Goal: Task Accomplishment & Management: Use online tool/utility

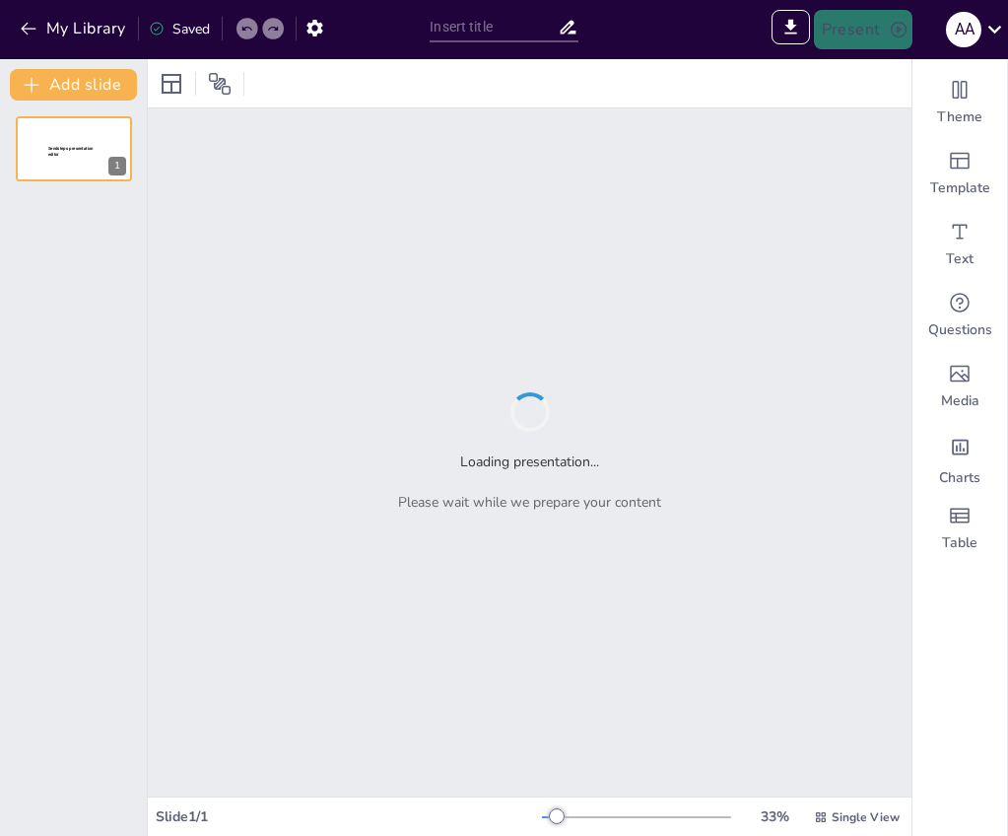
type input "Catálogo de Cuentas: Herramienta Clave en la Gestión Contable de EDE"
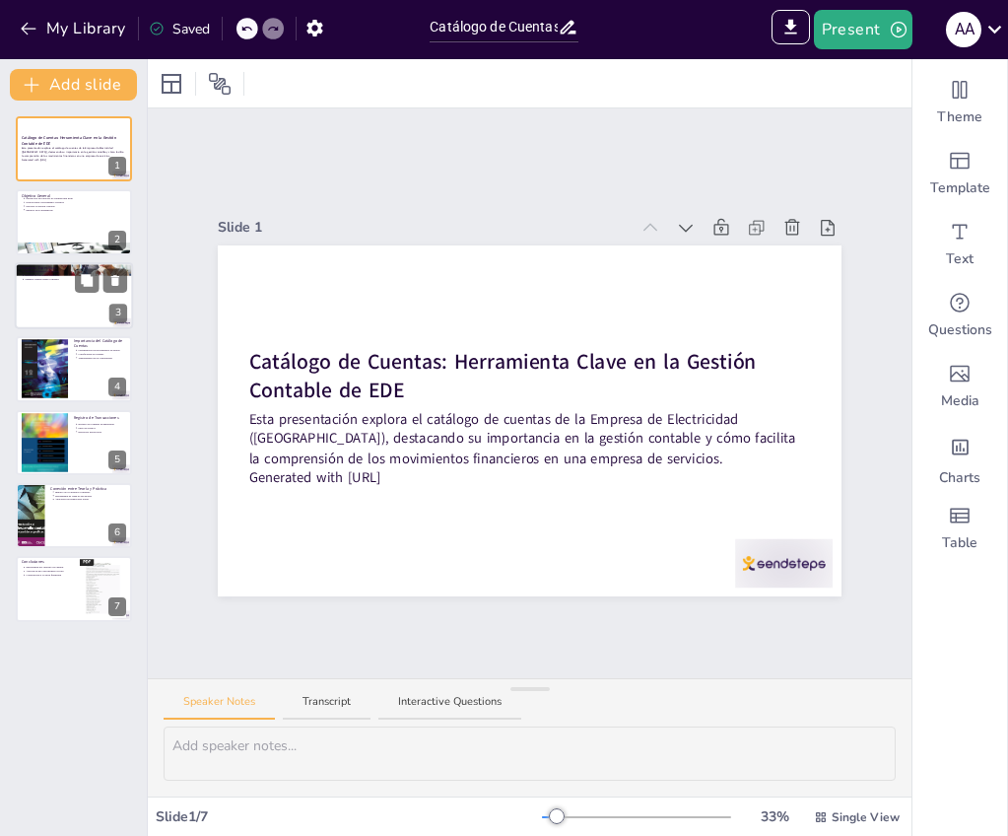
click at [55, 267] on p "Objetivos Específicos" at bounding box center [74, 268] width 106 height 6
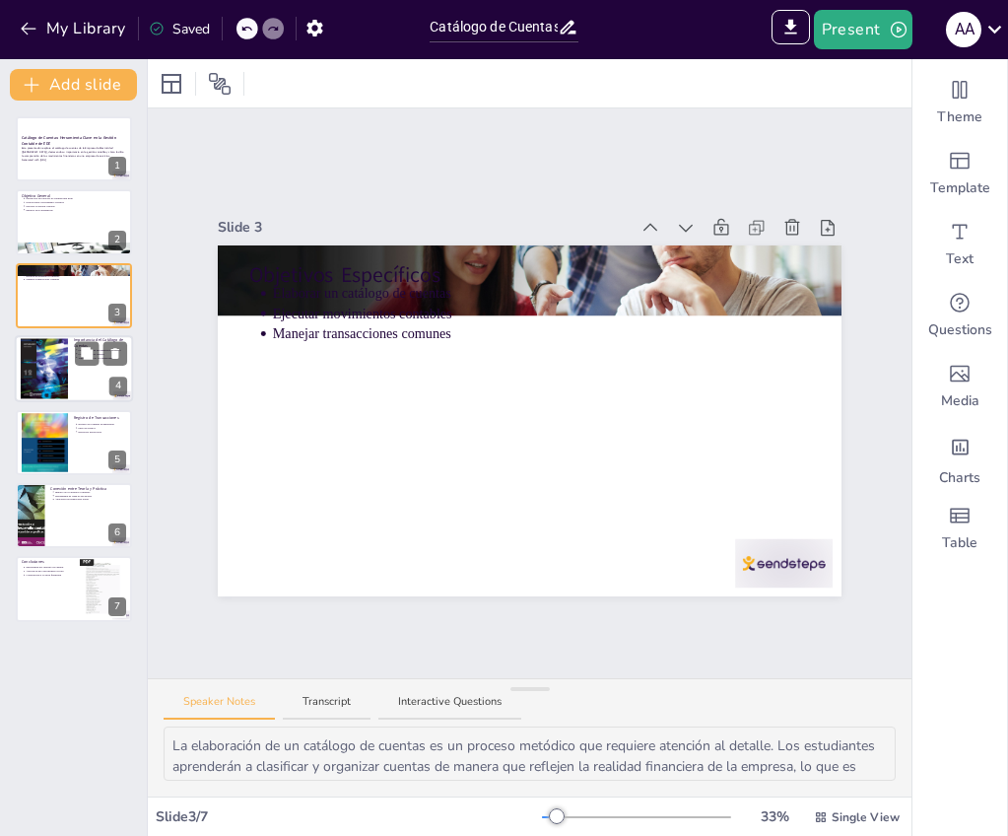
click at [55, 338] on div at bounding box center [44, 368] width 47 height 61
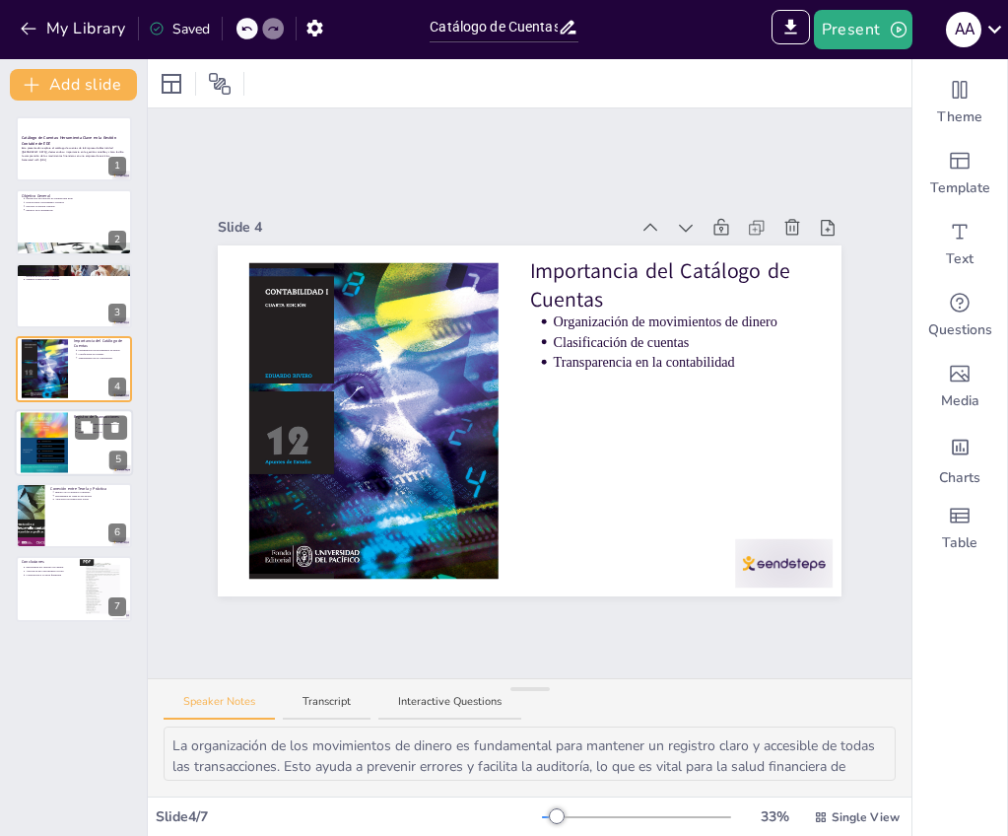
click at [46, 453] on div at bounding box center [44, 442] width 47 height 63
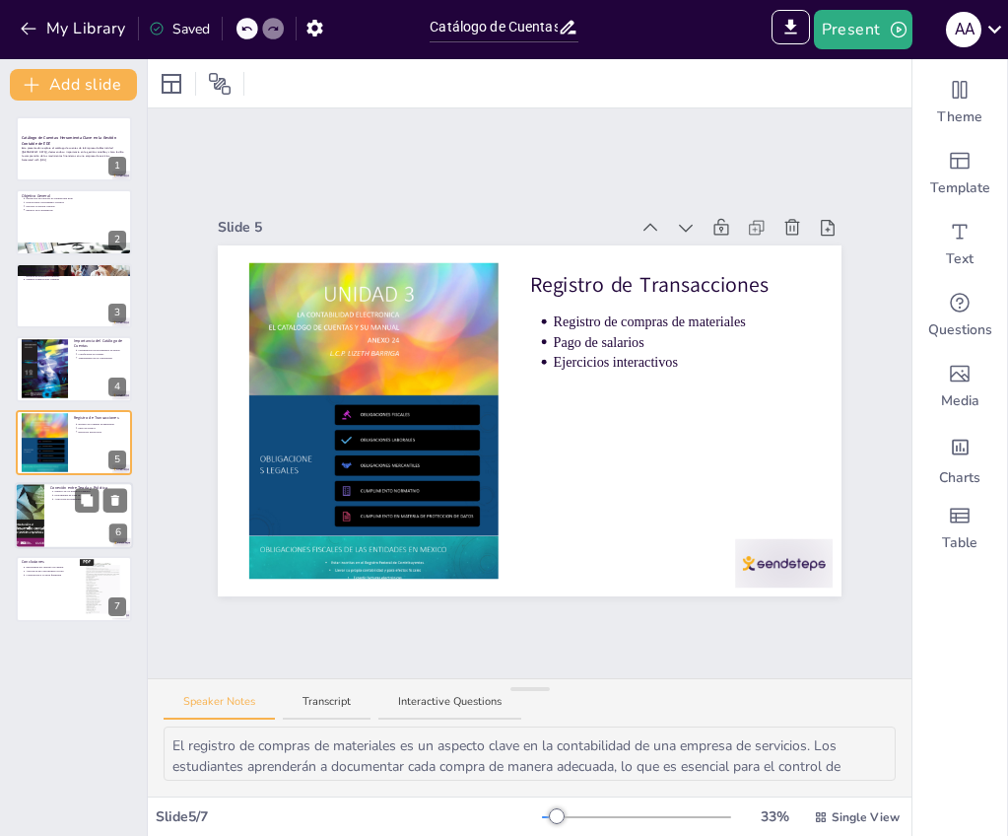
click at [55, 497] on p "Aplicación en situaciones reales" at bounding box center [91, 499] width 73 height 4
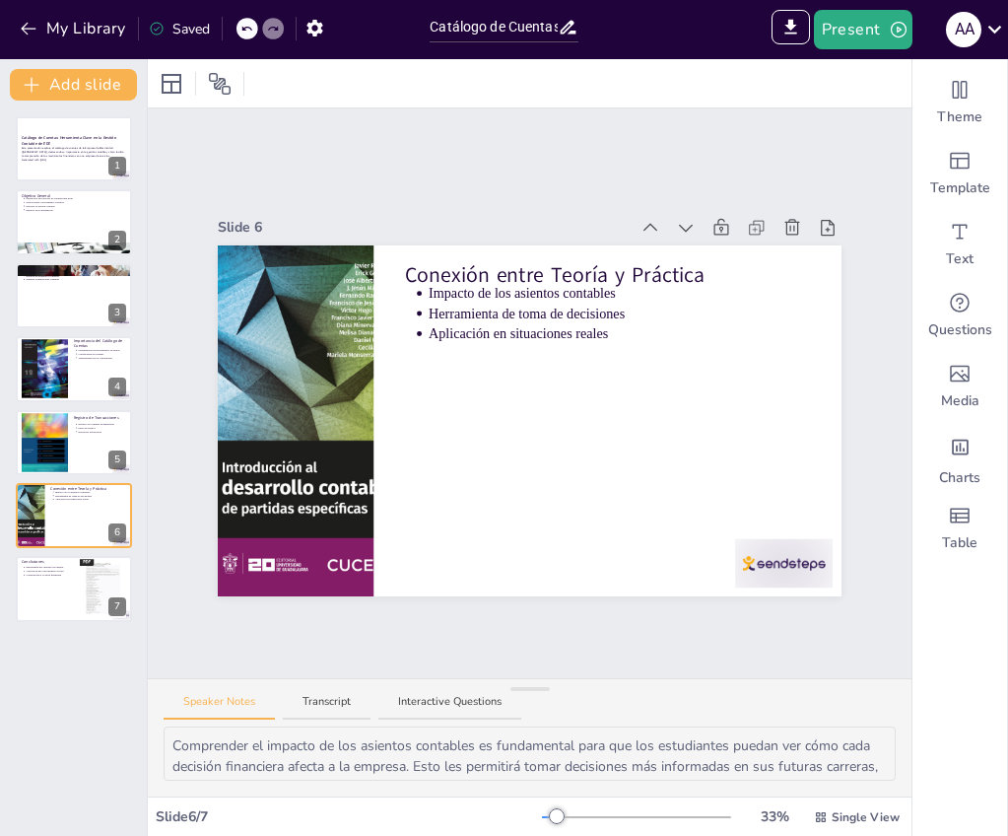
click at [54, 555] on div "Catálogo de Cuentas: Herramienta Clave en la Gestión Contable de EDE Esta prese…" at bounding box center [73, 368] width 147 height 505
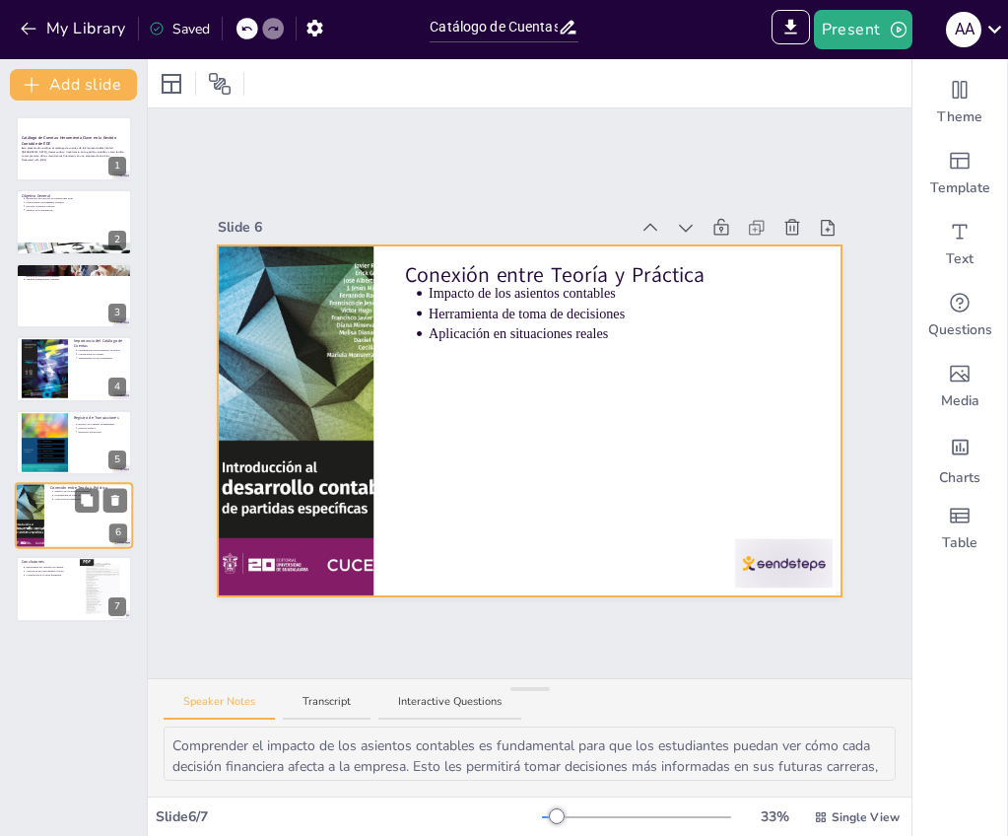
click at [54, 542] on div at bounding box center [74, 515] width 118 height 67
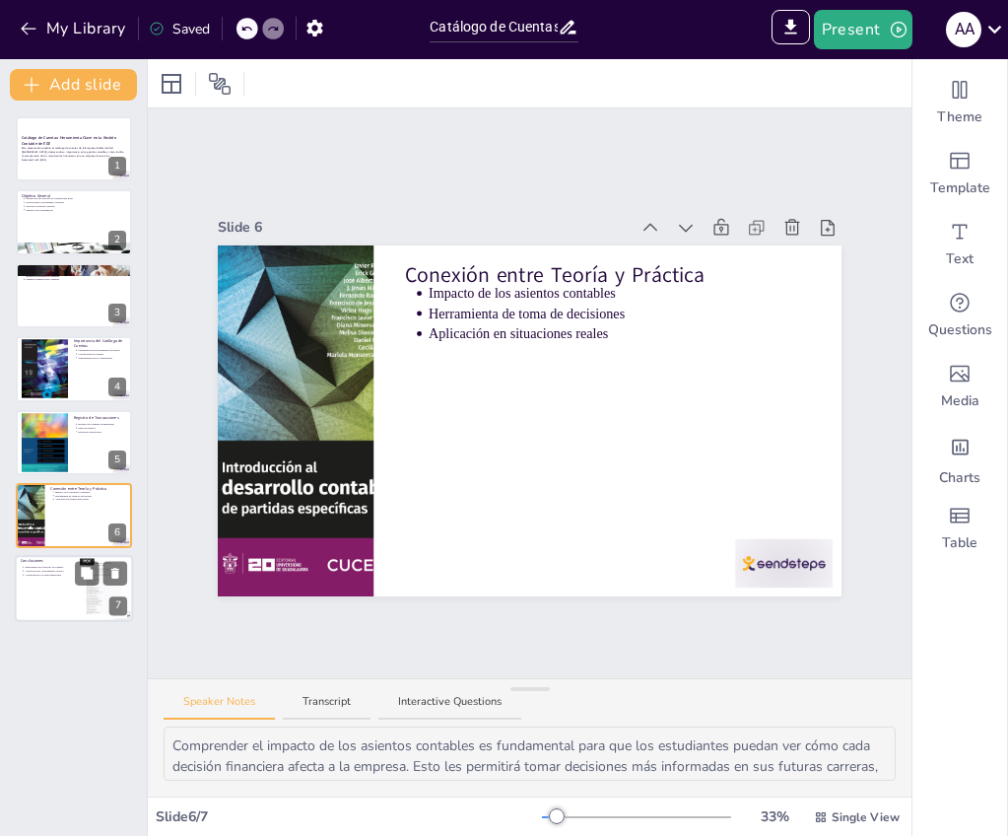
click at [60, 581] on div at bounding box center [74, 589] width 118 height 67
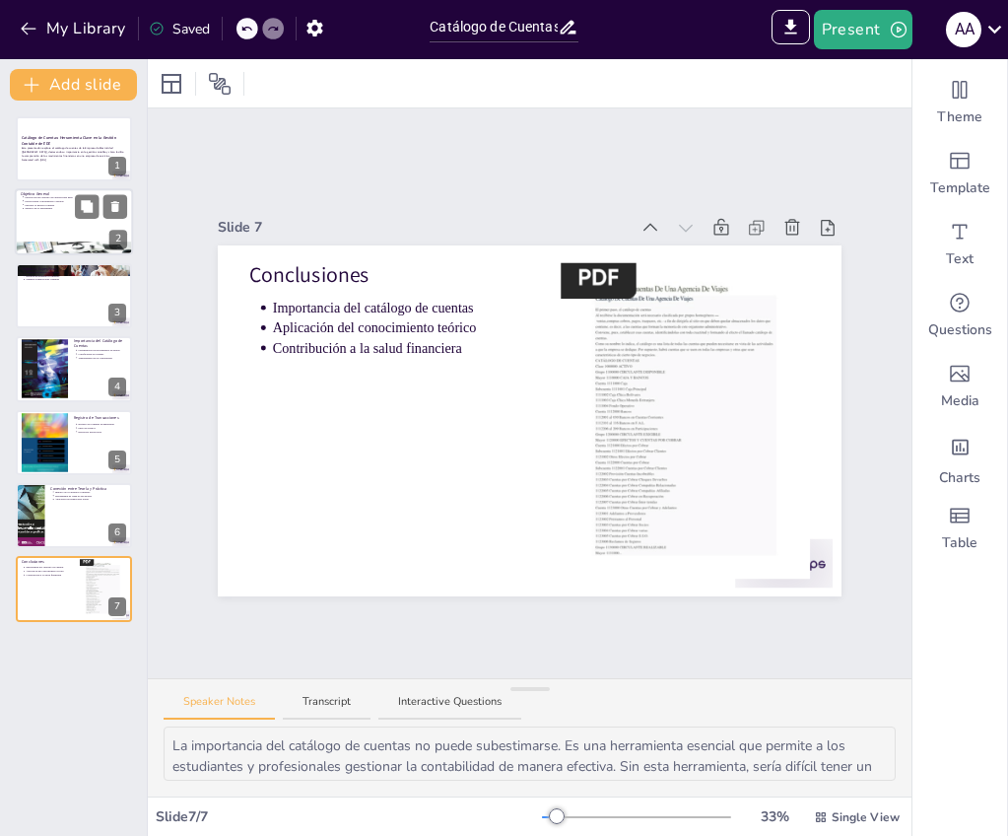
click at [73, 242] on div at bounding box center [74, 249] width 118 height 67
type textarea "Lo ipsumdolor si am consecte ad elitsed do eiusmod te inc utlab etdo ma aliq en…"
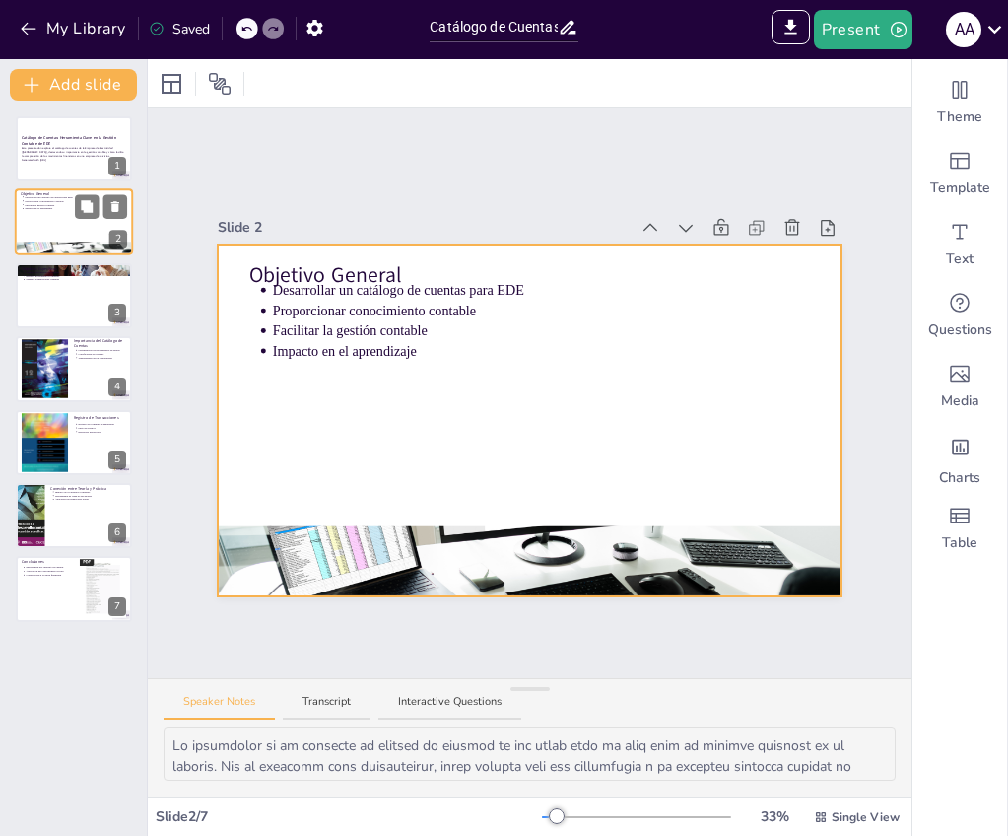
click at [73, 214] on div at bounding box center [74, 222] width 118 height 67
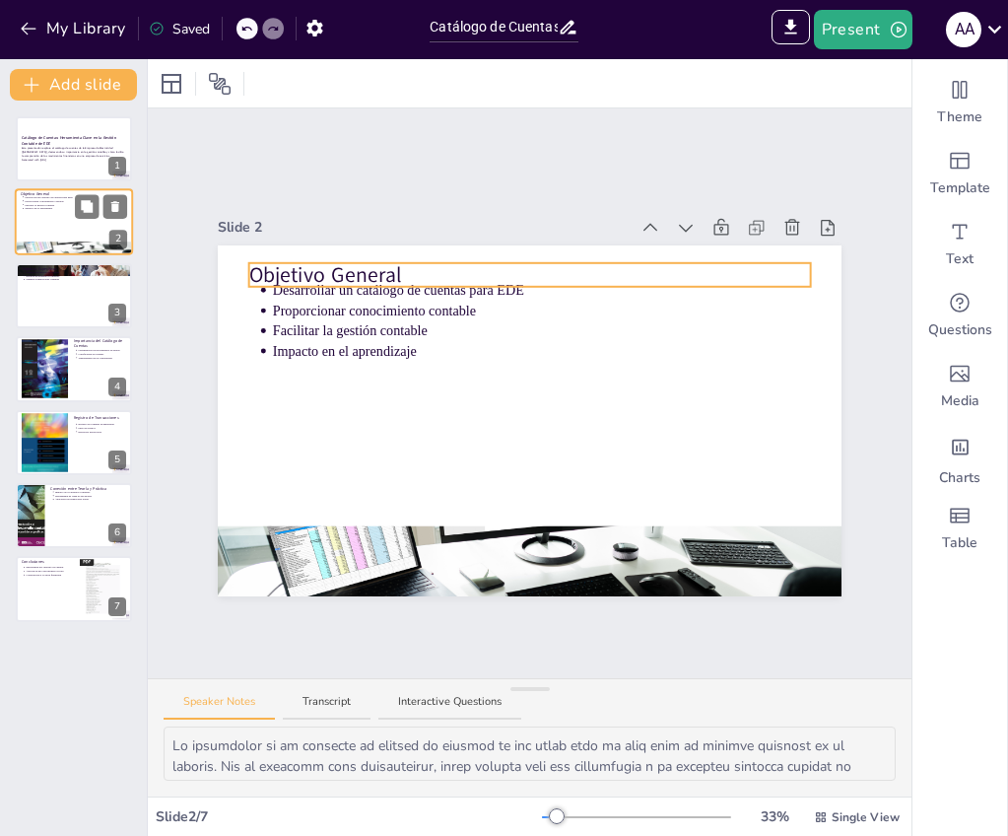
click at [72, 192] on p "Objetivo General" at bounding box center [74, 195] width 106 height 6
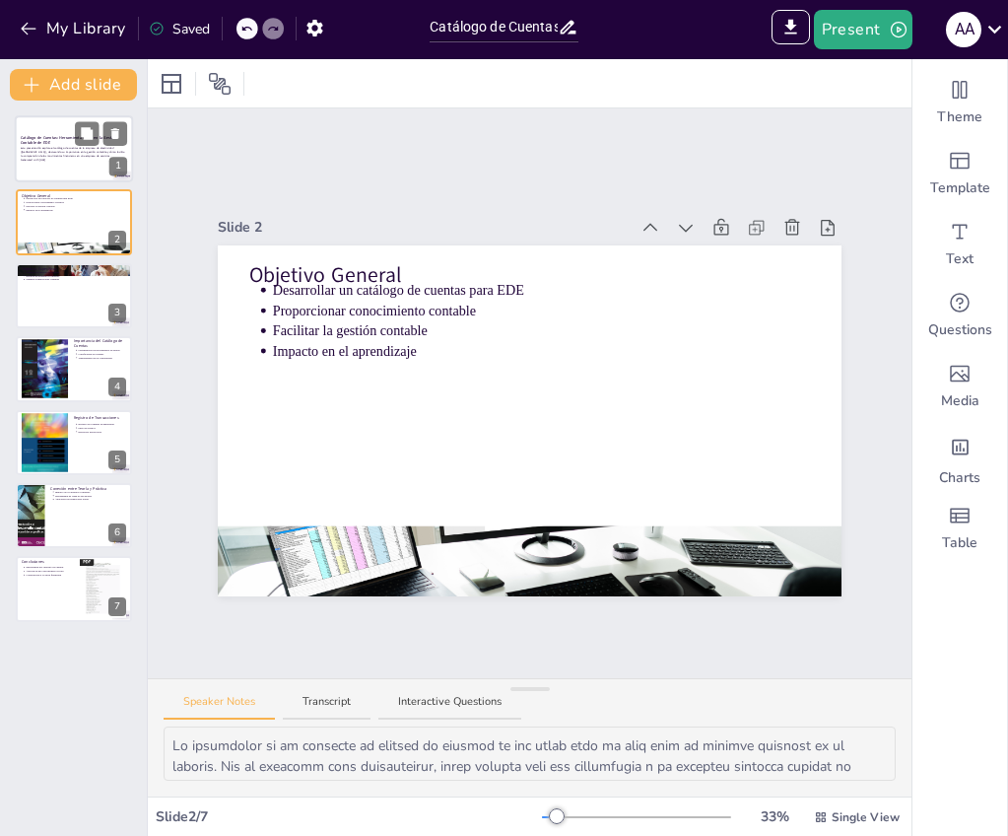
click at [76, 153] on p "Esta presentación explora el catálogo de cuentas de la Empresa de Electricidad …" at bounding box center [74, 152] width 106 height 11
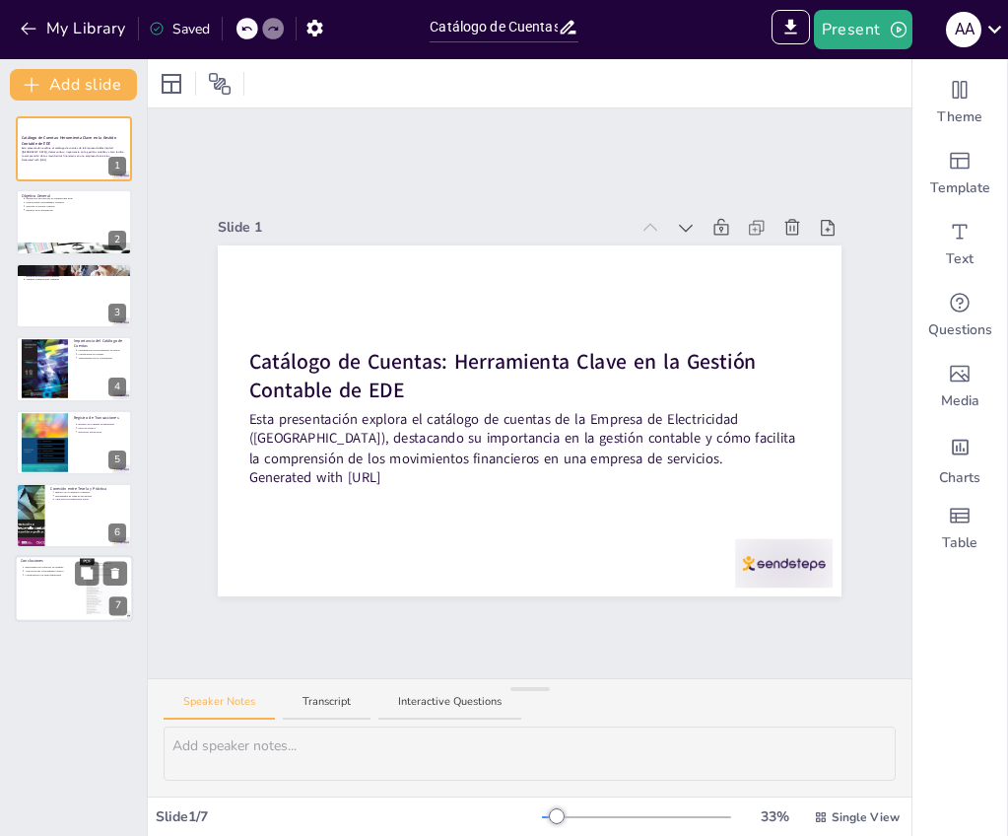
click at [64, 612] on div at bounding box center [74, 589] width 118 height 67
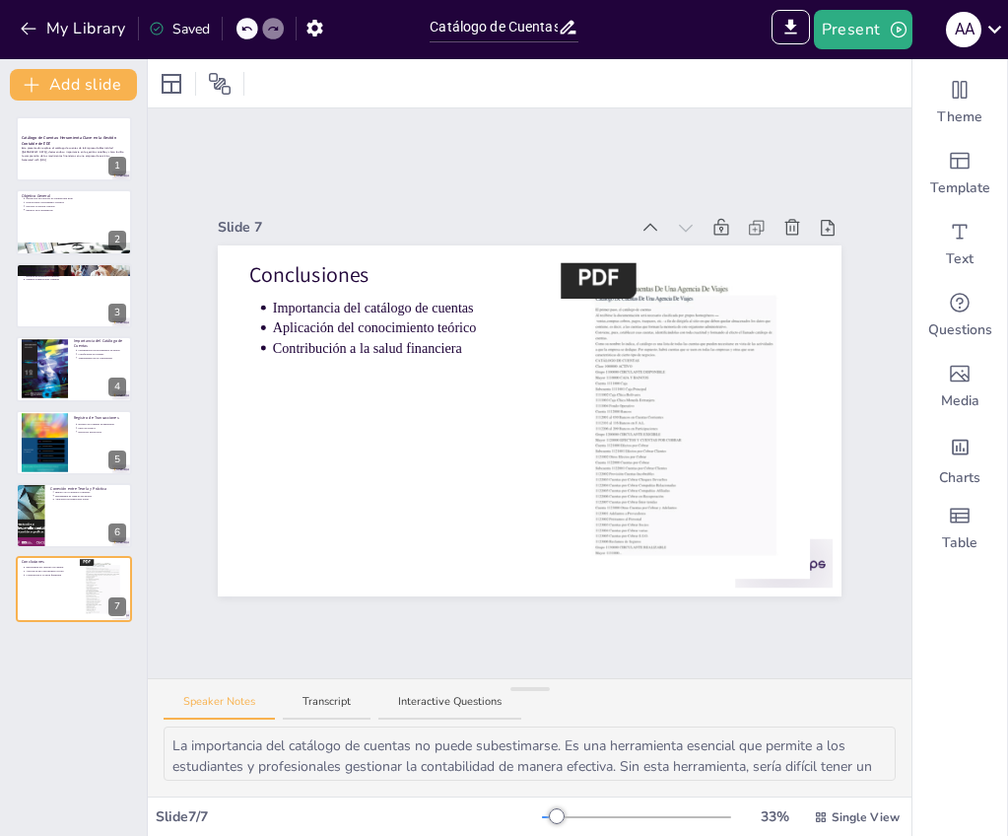
click at [163, 299] on div "Slide 1 Catálogo de Cuentas: Herramienta Clave en la Gestión Contable de EDE Es…" at bounding box center [530, 393] width 734 height 406
click at [131, 183] on div "Catálogo de Cuentas: Herramienta Clave en la Gestión Contable de EDE Esta prese…" at bounding box center [73, 368] width 147 height 505
click at [103, 133] on button at bounding box center [115, 133] width 24 height 24
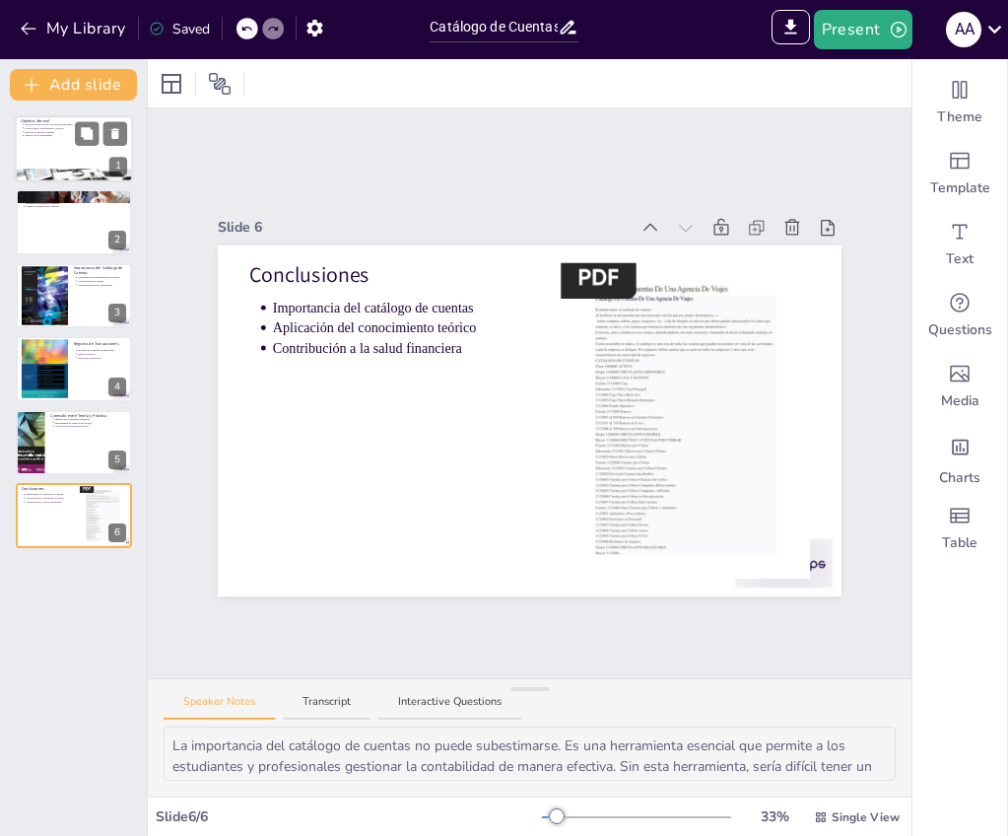
click at [101, 133] on div at bounding box center [101, 133] width 52 height 24
type textarea "Lo ipsumdolor si am consecte ad elitsed do eiusmod te inc utlab etdo ma aliq en…"
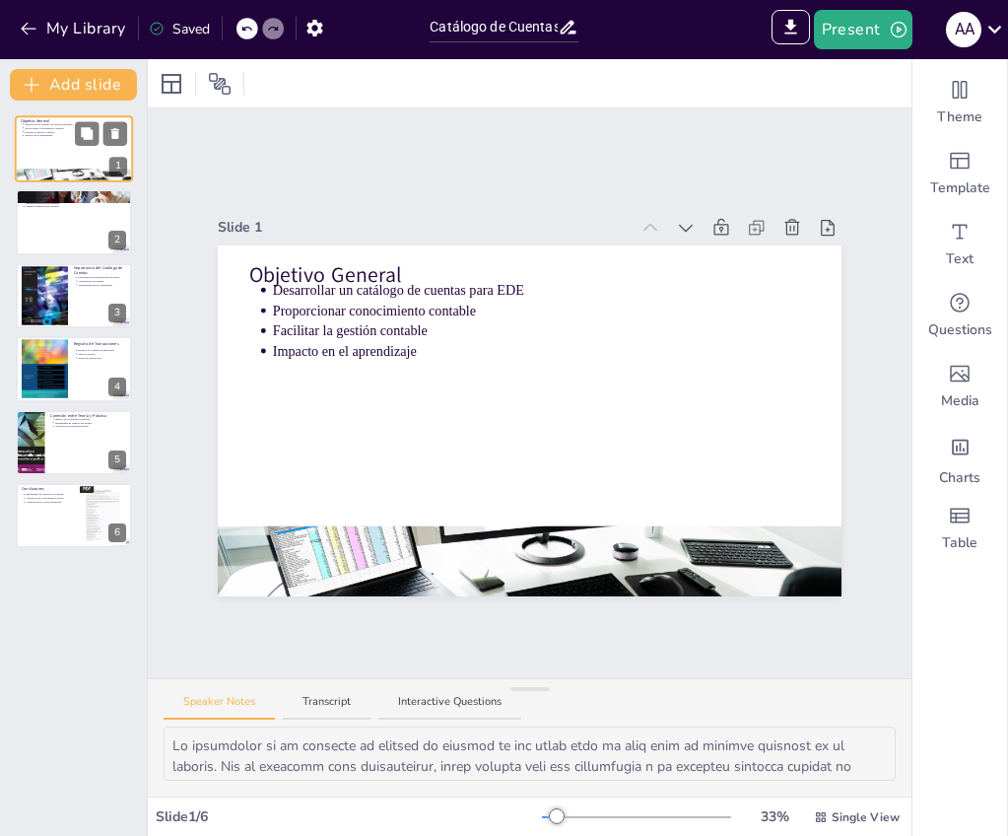
click at [101, 133] on div at bounding box center [101, 133] width 52 height 24
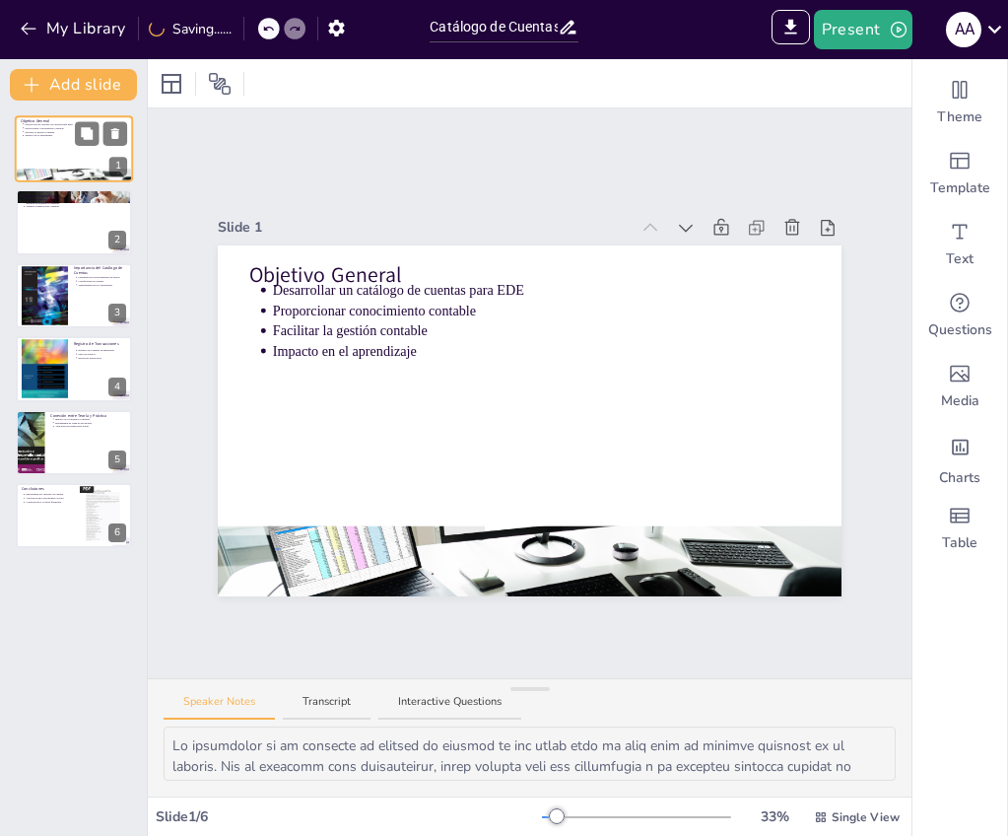
click at [101, 133] on div at bounding box center [101, 133] width 52 height 24
click at [424, 687] on div "Speaker Notes Transcript Interactive Questions" at bounding box center [530, 702] width 764 height 47
click at [366, 696] on button "Transcript" at bounding box center [327, 707] width 88 height 27
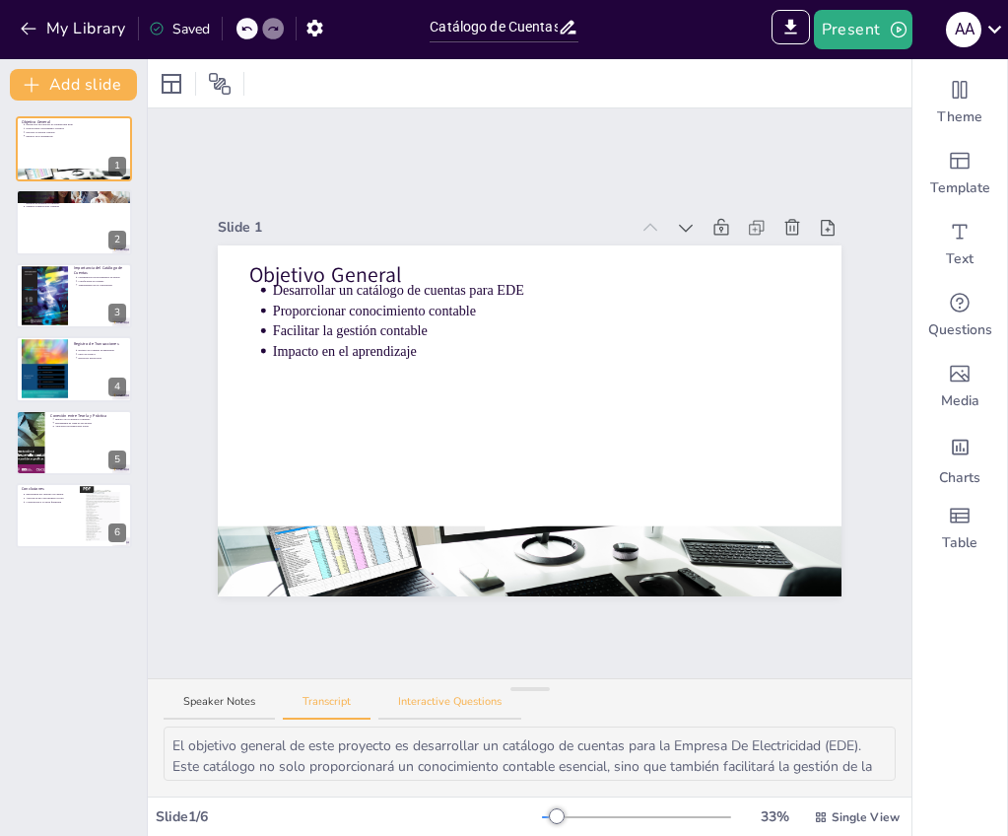
drag, startPoint x: 369, startPoint y: 701, endPoint x: 387, endPoint y: 702, distance: 18.7
click at [379, 701] on div "Speaker Notes Transcript Interactive Questions" at bounding box center [343, 707] width 358 height 27
click at [416, 704] on button "Interactive Questions" at bounding box center [449, 707] width 143 height 27
